Goal: Find specific page/section: Find specific page/section

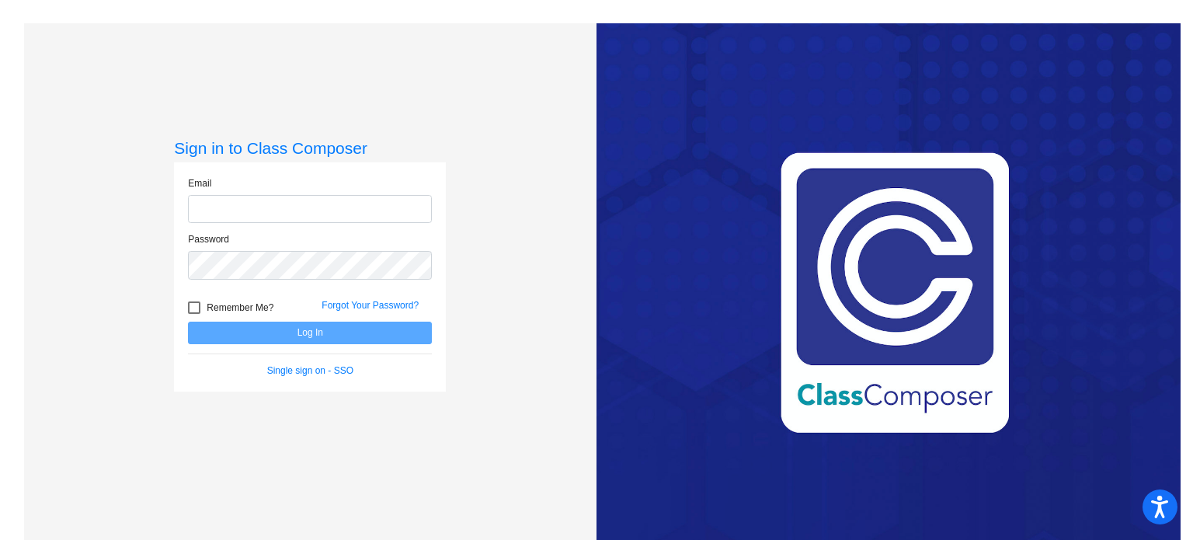
type input "[PERSON_NAME][EMAIL_ADDRESS][PERSON_NAME][DOMAIN_NAME]"
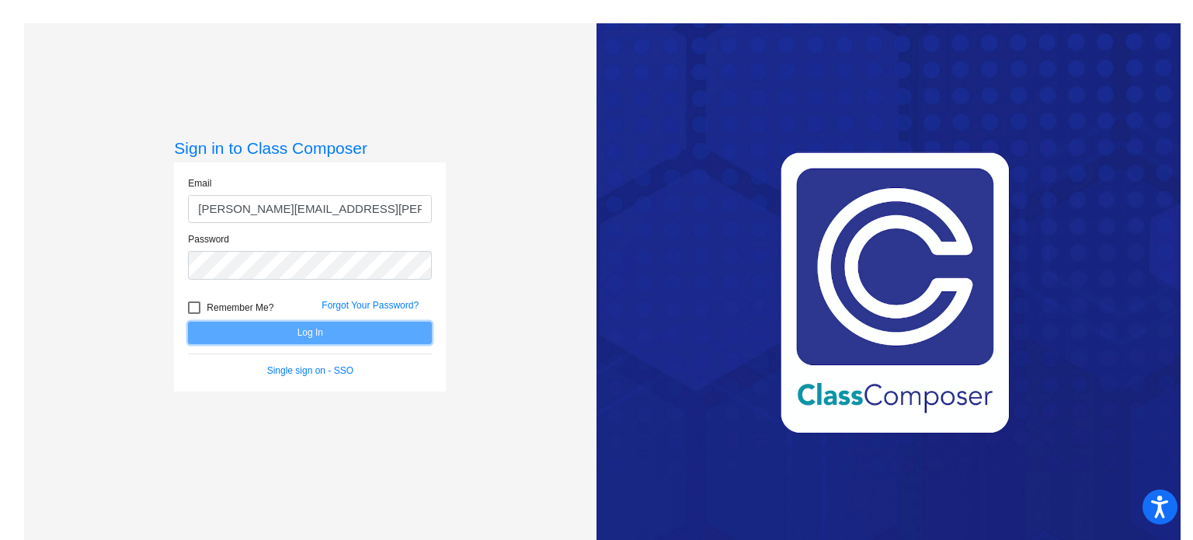
click at [314, 330] on button "Log In" at bounding box center [310, 332] width 244 height 23
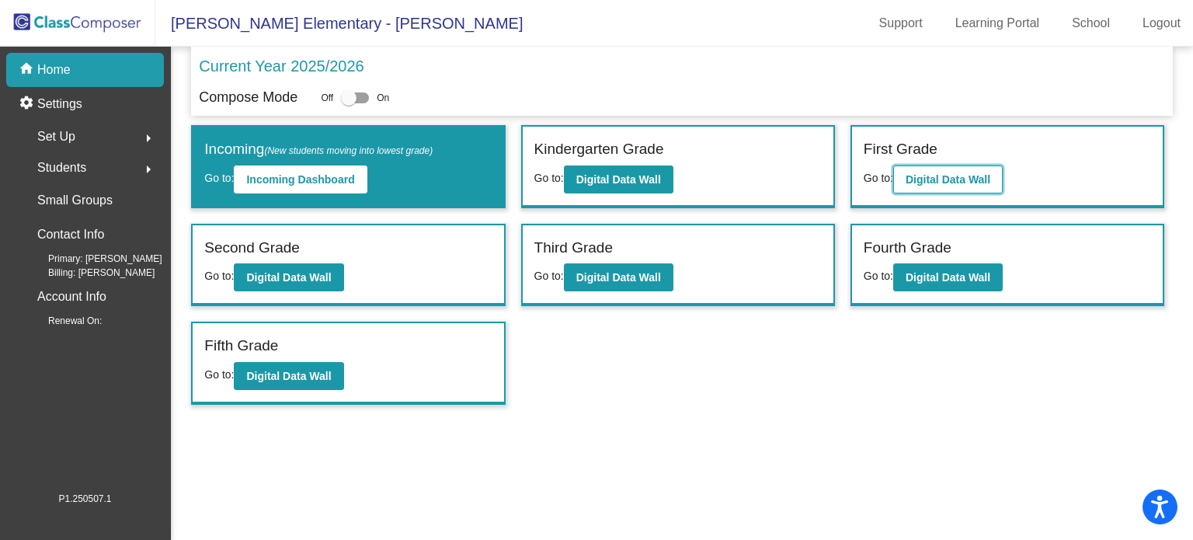
click at [929, 171] on button "Digital Data Wall" at bounding box center [947, 179] width 109 height 28
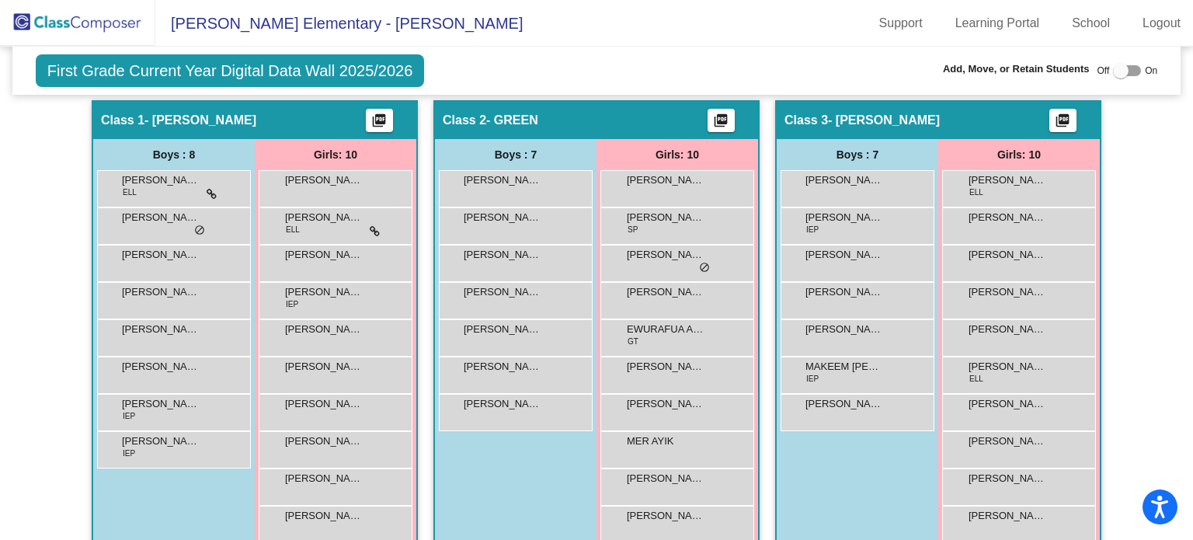
scroll to position [370, 0]
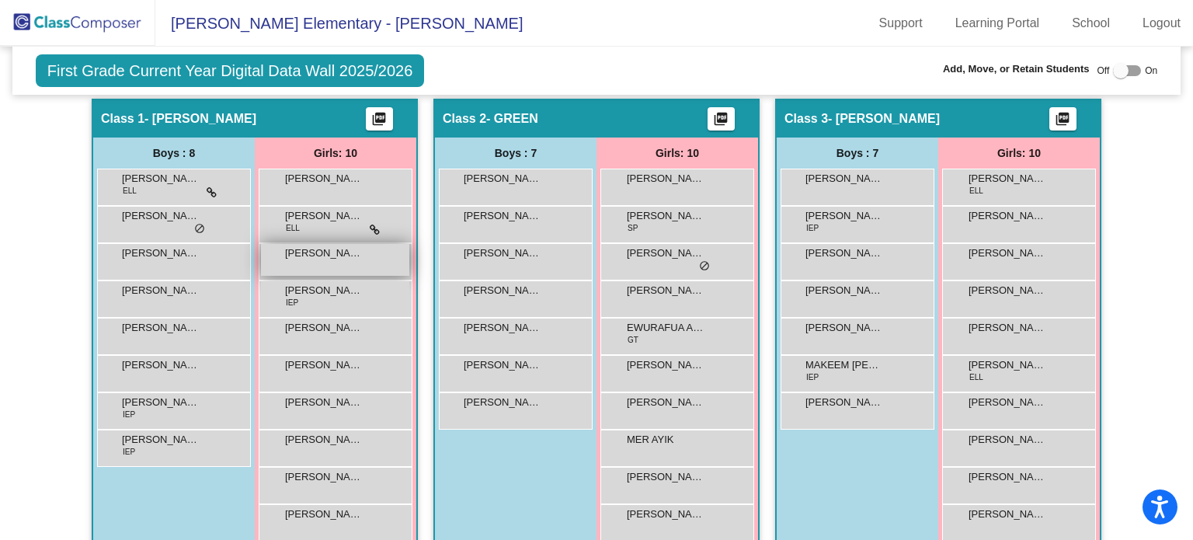
click at [340, 248] on span "[PERSON_NAME]" at bounding box center [324, 253] width 78 height 16
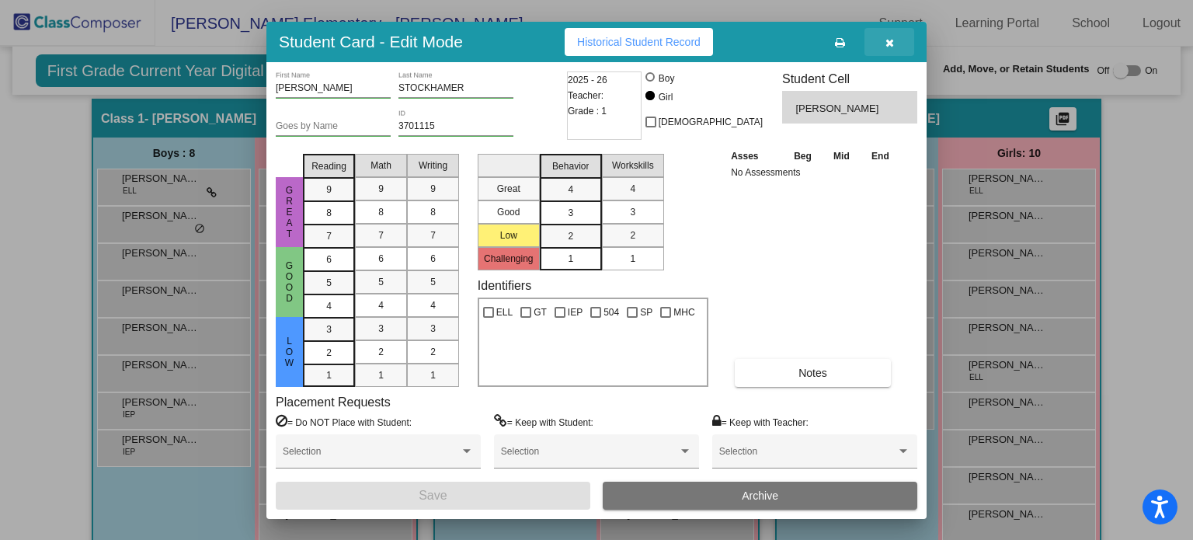
click at [890, 39] on icon "button" at bounding box center [889, 42] width 9 height 11
